Goal: Browse casually

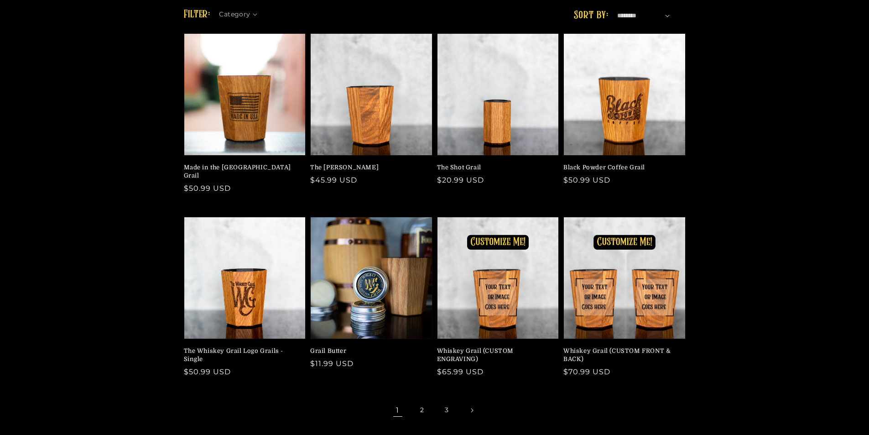
scroll to position [91, 0]
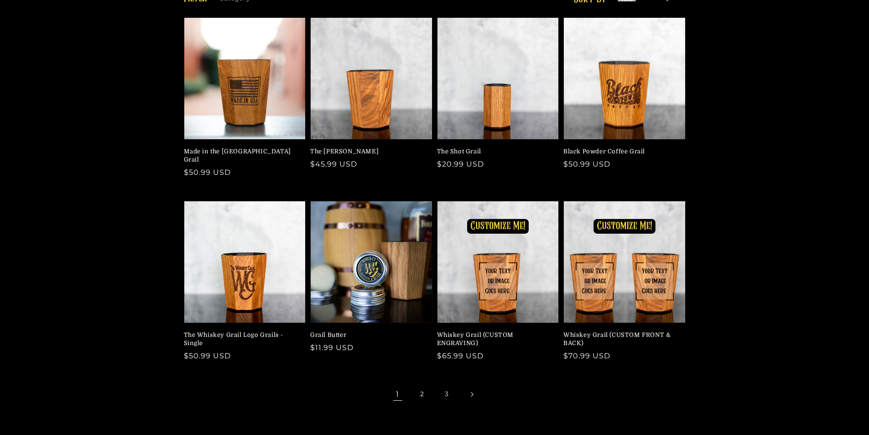
click at [471, 392] on icon "Next page" at bounding box center [471, 394] width 3 height 5
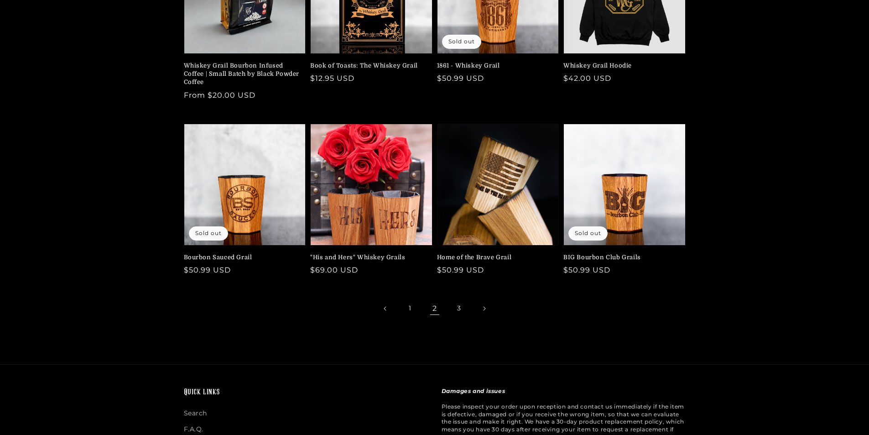
scroll to position [182, 0]
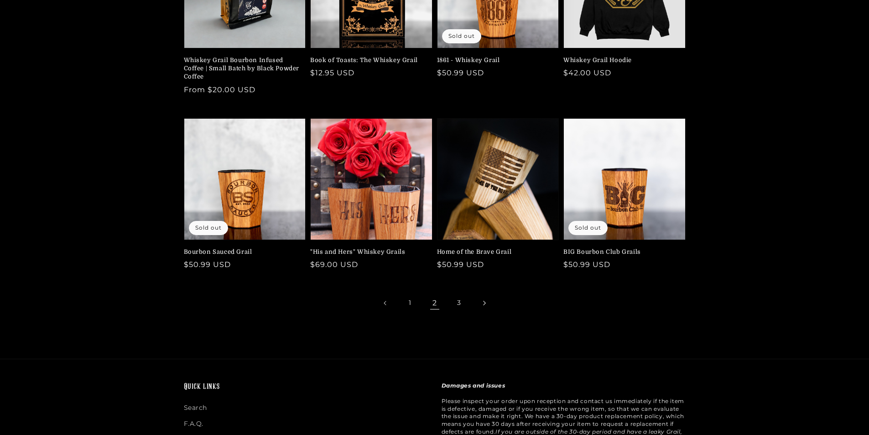
click at [483, 302] on icon "Next page" at bounding box center [484, 303] width 3 height 5
